Goal: Task Accomplishment & Management: Complete application form

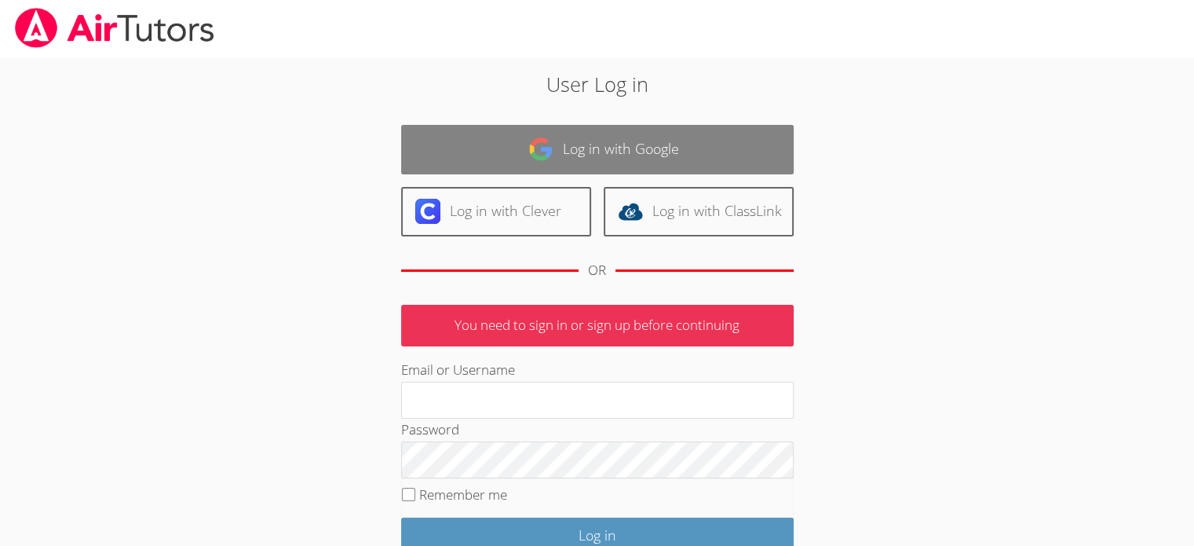
click at [590, 137] on link "Log in with Google" at bounding box center [597, 149] width 393 height 49
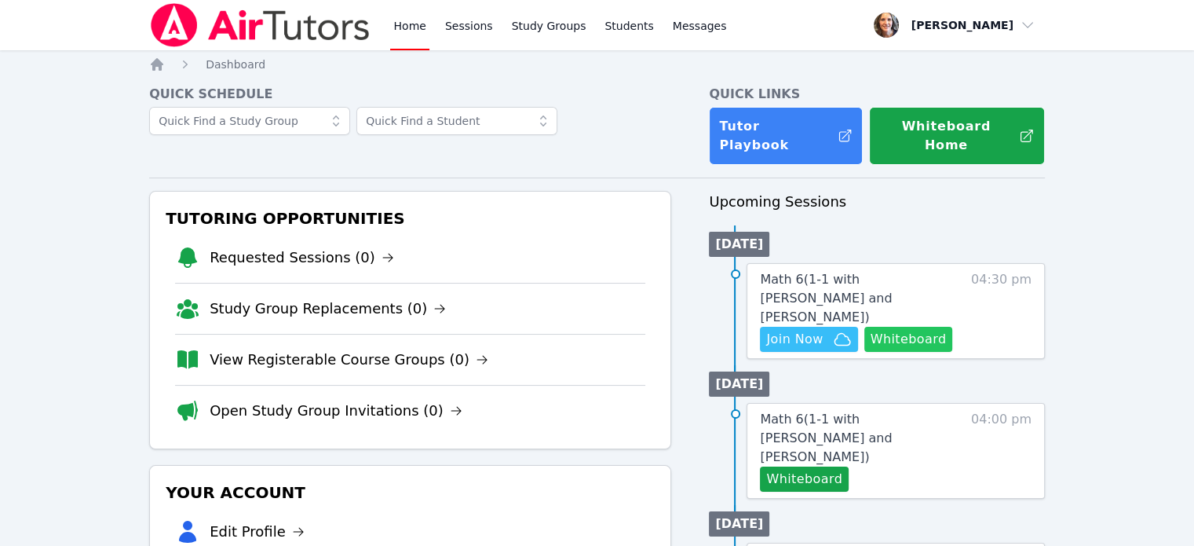
click at [901, 327] on button "Whiteboard" at bounding box center [908, 339] width 89 height 25
click at [793, 330] on span "Join Now" at bounding box center [794, 339] width 57 height 19
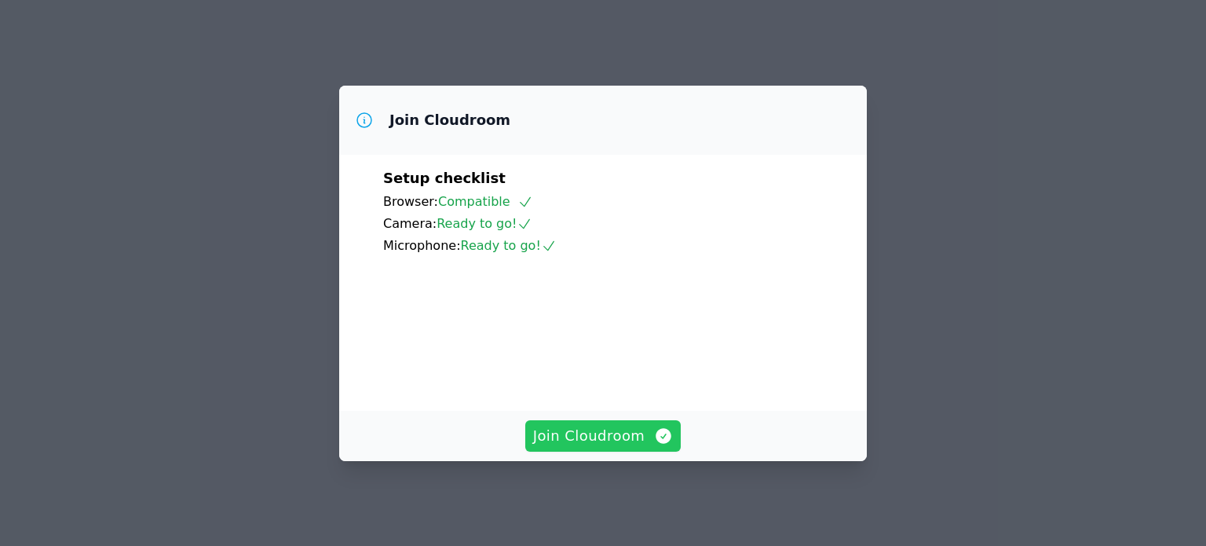
click at [574, 440] on span "Join Cloudroom" at bounding box center [603, 436] width 141 height 22
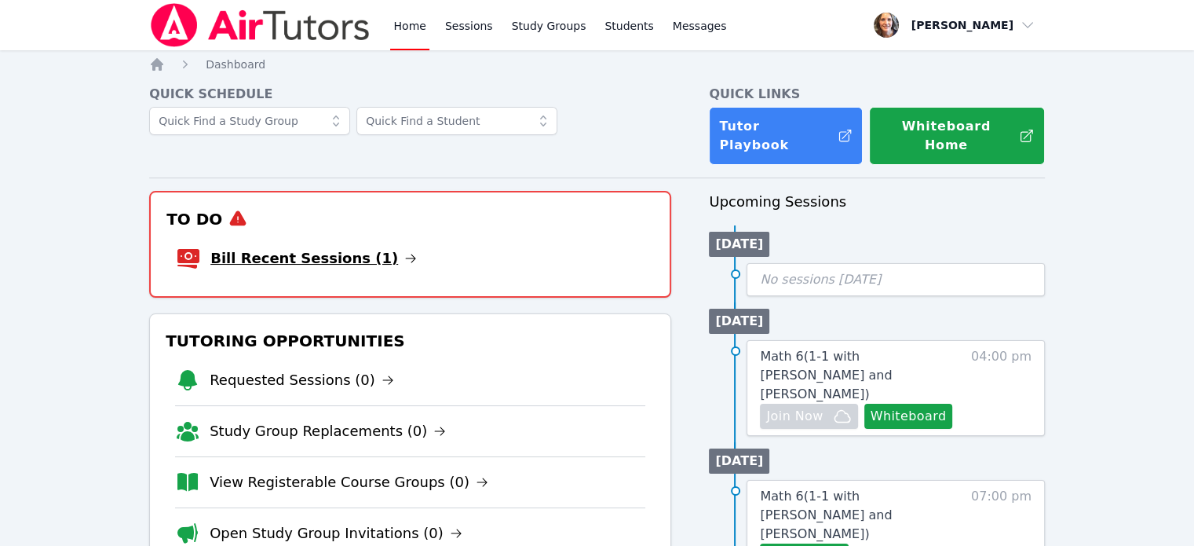
click at [349, 247] on link "Bill Recent Sessions (1)" at bounding box center [313, 258] width 206 height 22
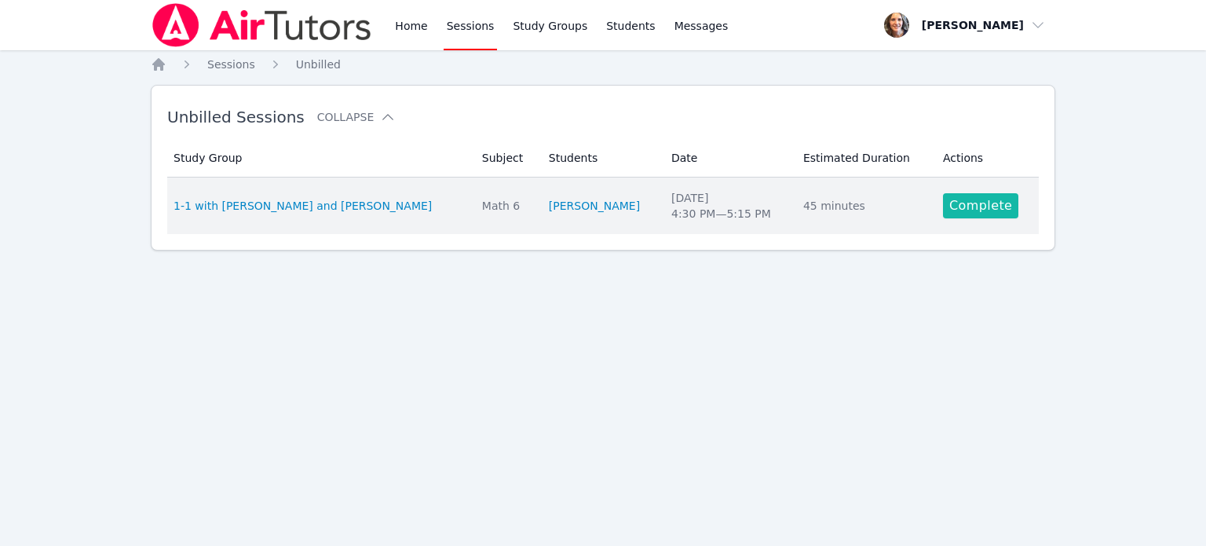
click at [970, 205] on link "Complete" at bounding box center [980, 205] width 75 height 25
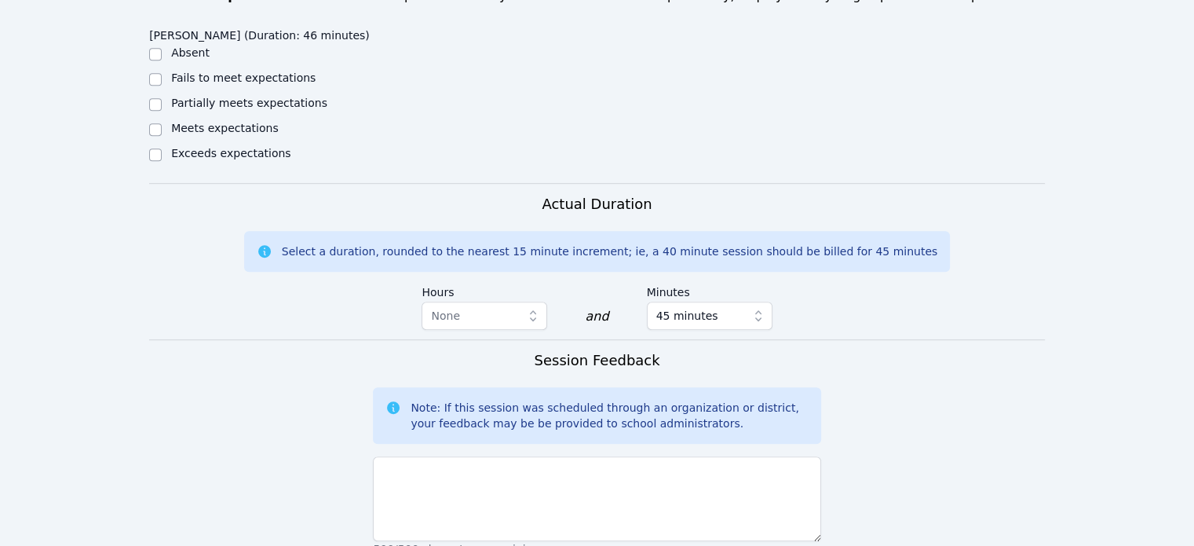
scroll to position [942, 0]
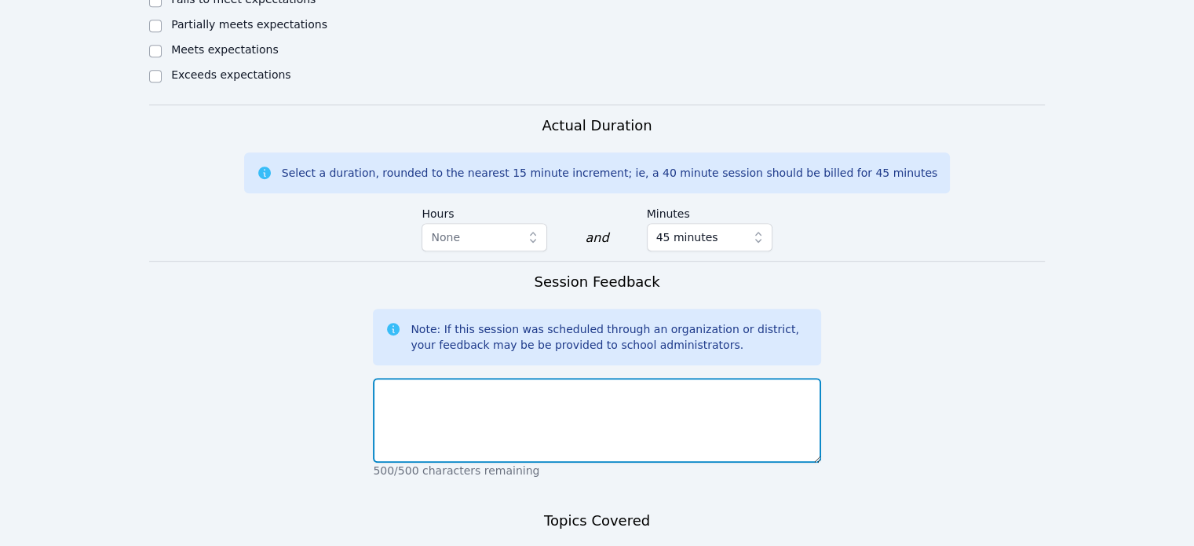
click at [543, 378] on textarea at bounding box center [597, 420] width 448 height 85
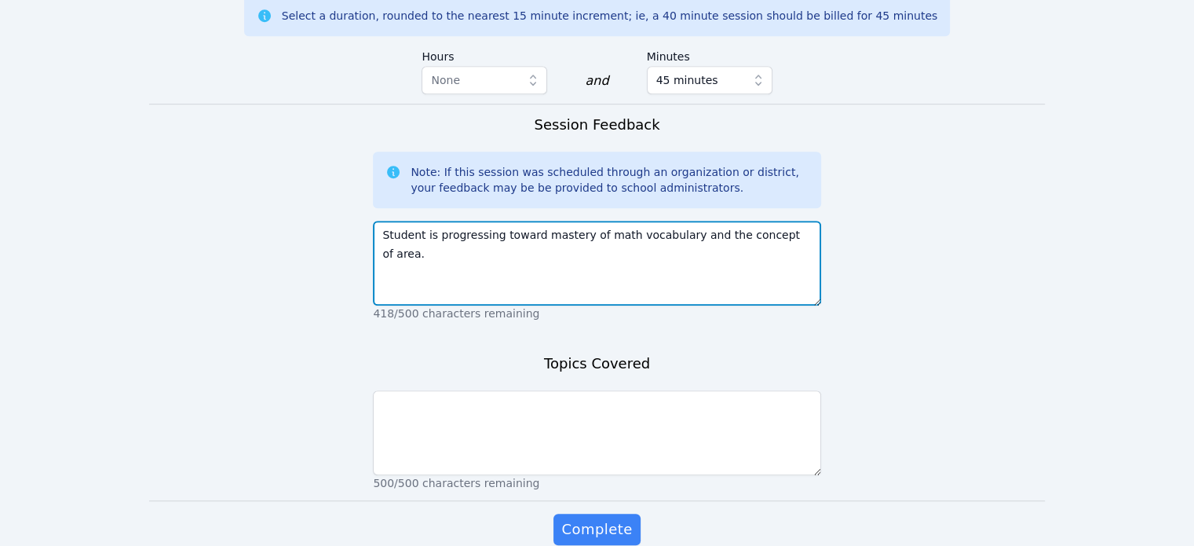
type textarea "Student is progressing toward mastery of math vocabulary and the concept of are…"
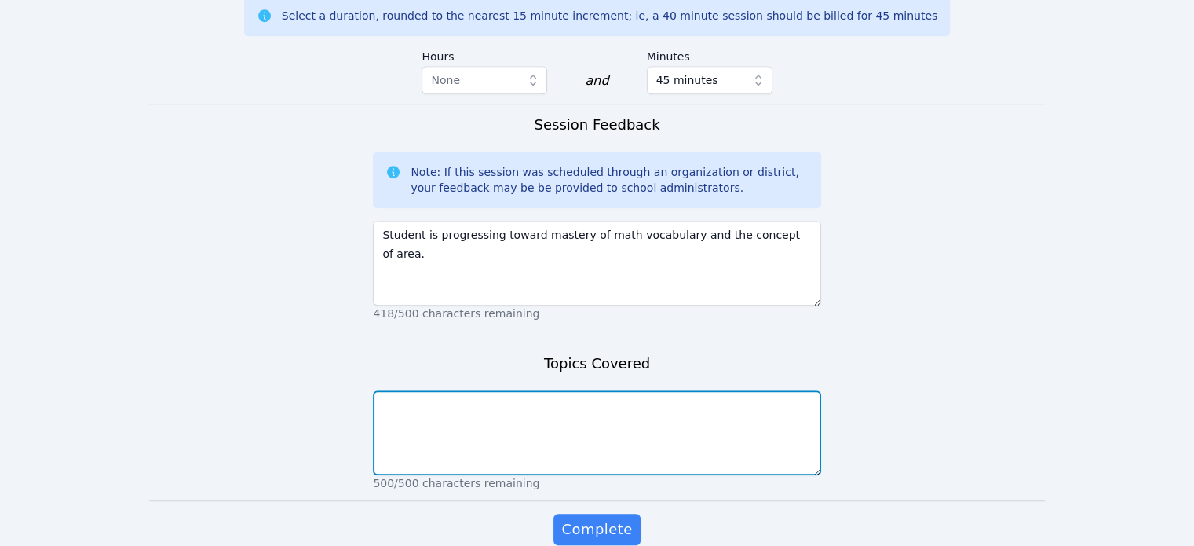
click at [446, 390] on textarea at bounding box center [597, 432] width 448 height 85
type textarea "Test prep"
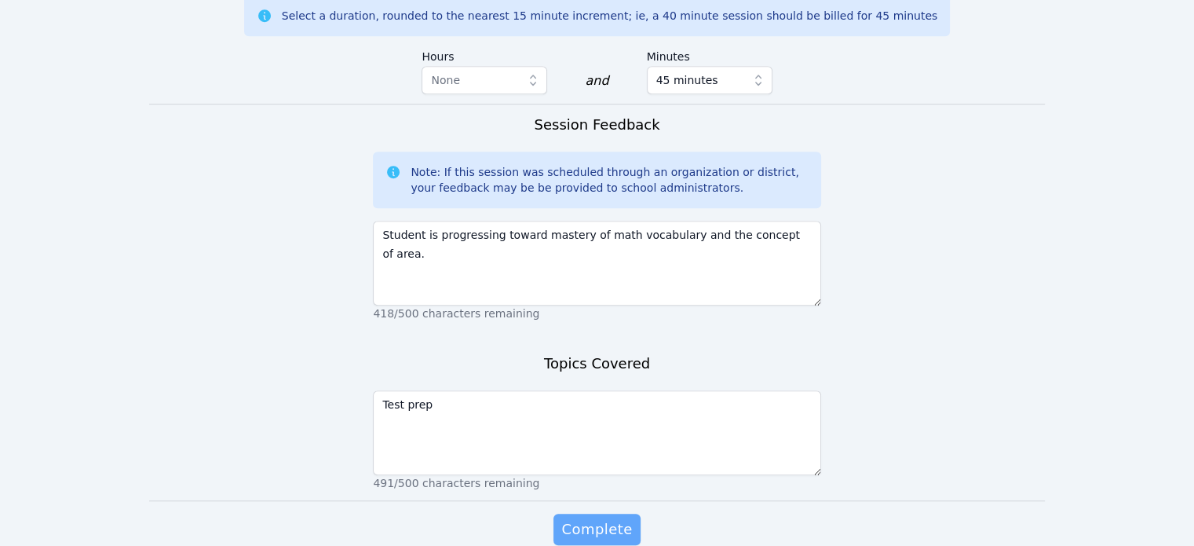
click at [594, 518] on span "Complete" at bounding box center [596, 529] width 71 height 22
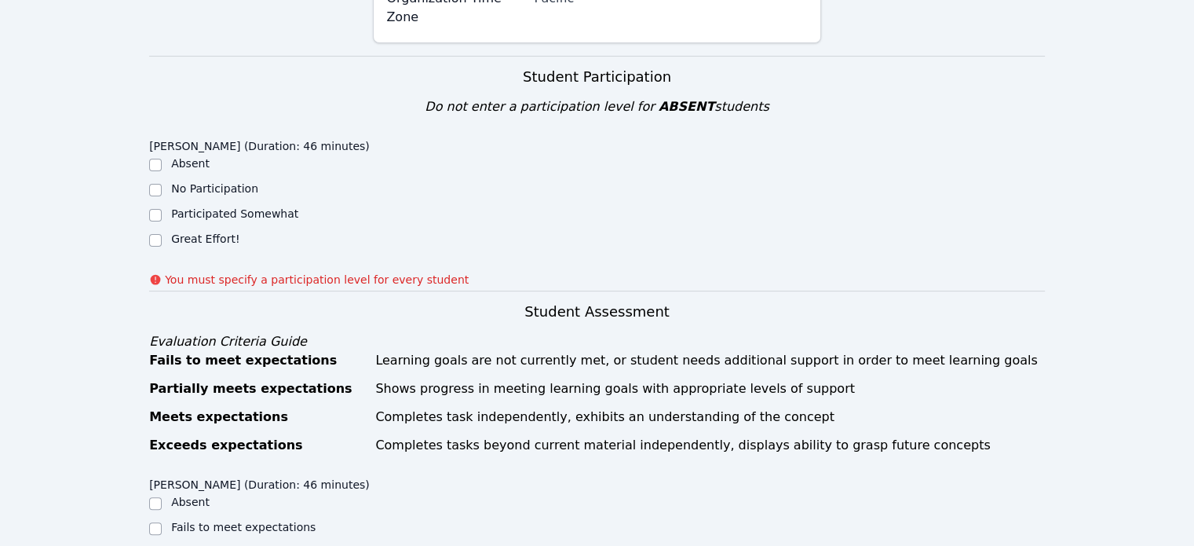
scroll to position [358, 0]
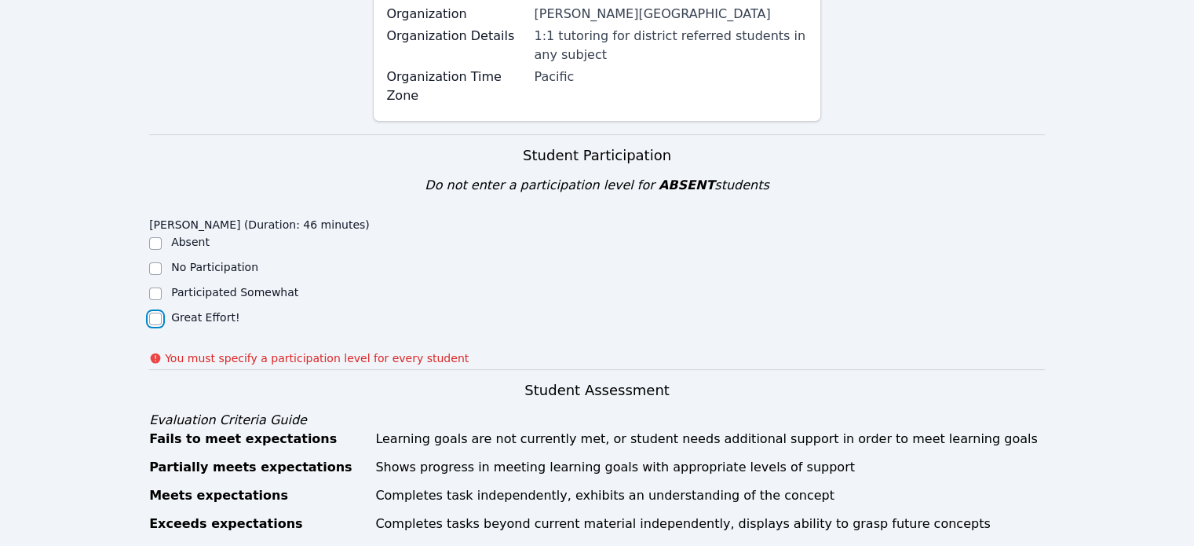
click at [155, 312] on input "Great Effort!" at bounding box center [155, 318] width 13 height 13
checkbox input "true"
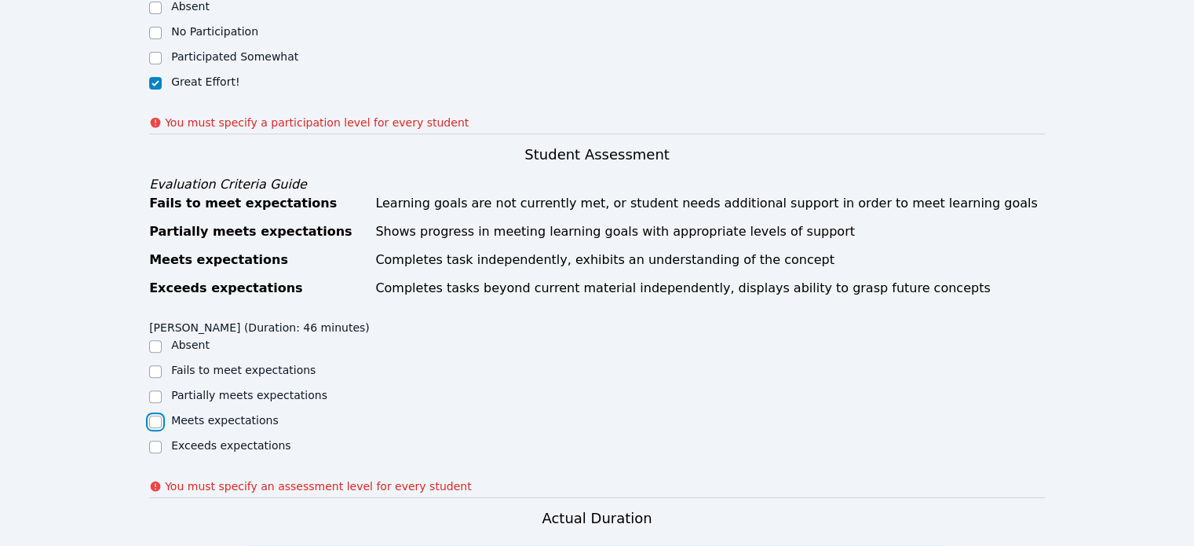
click at [155, 415] on input "Meets expectations" at bounding box center [155, 421] width 13 height 13
checkbox input "true"
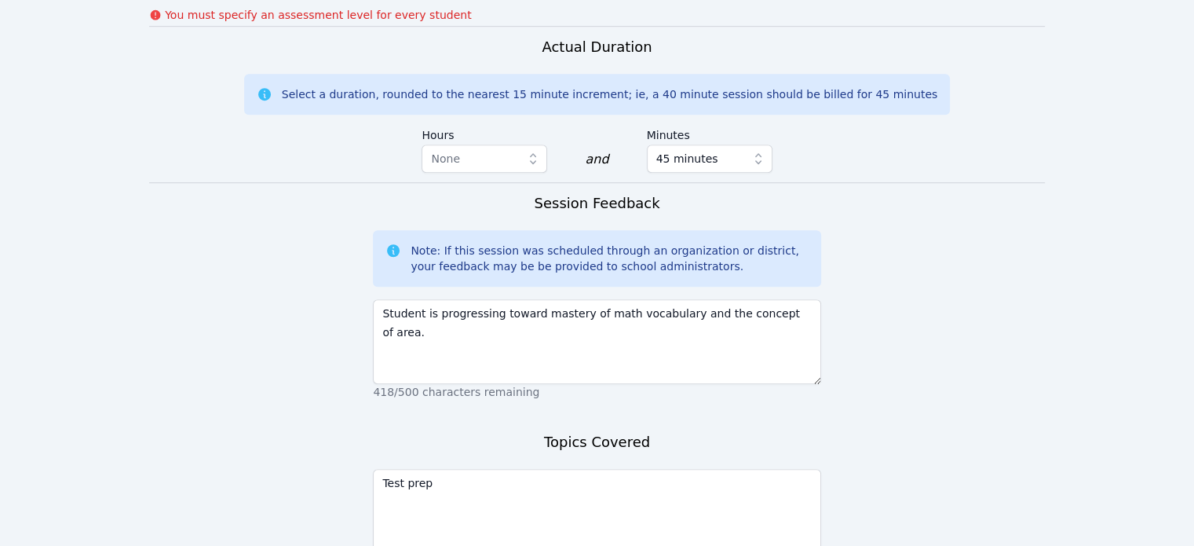
scroll to position [1160, 0]
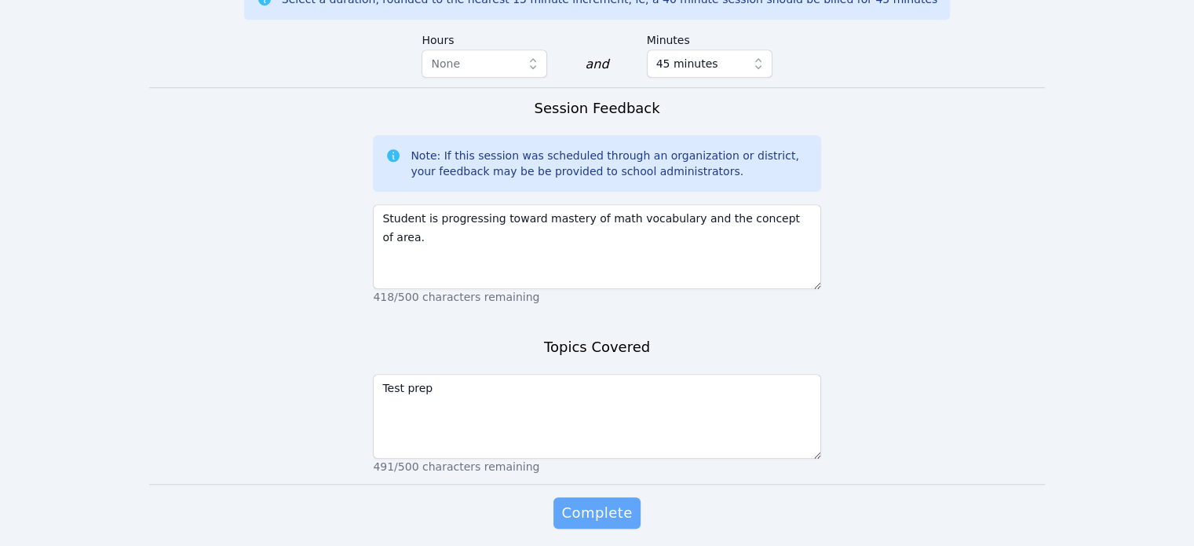
click at [579, 502] on span "Complete" at bounding box center [596, 513] width 71 height 22
